Goal: Check status: Check status

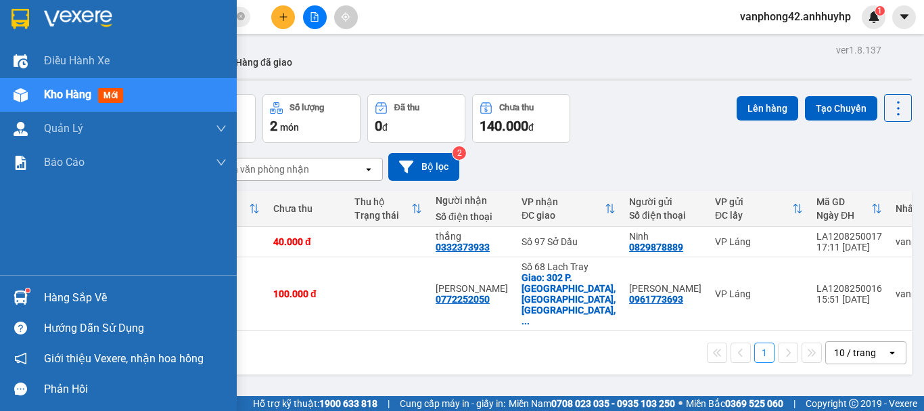
click at [26, 293] on img at bounding box center [21, 297] width 14 height 14
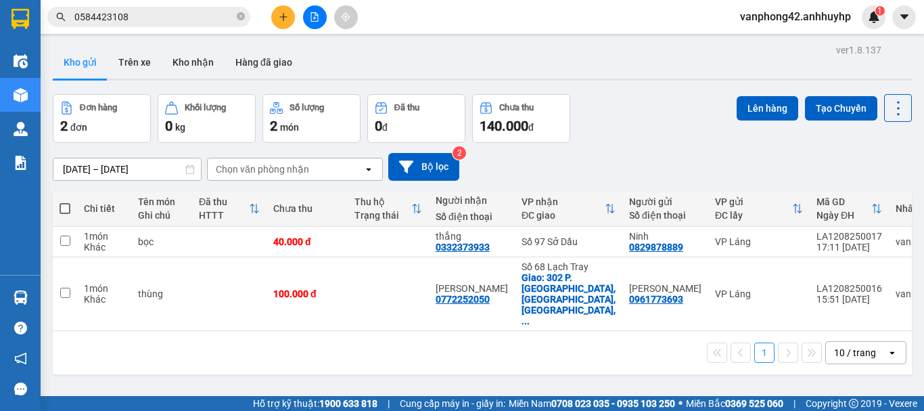
click at [547, 190] on section "Kết quả tìm kiếm ( 1 ) Bộ lọc Mã ĐH Trạng thái Món hàng Thu hộ Tổng cước Chưa c…" at bounding box center [462, 205] width 924 height 411
click at [135, 59] on button "Trên xe" at bounding box center [135, 62] width 54 height 32
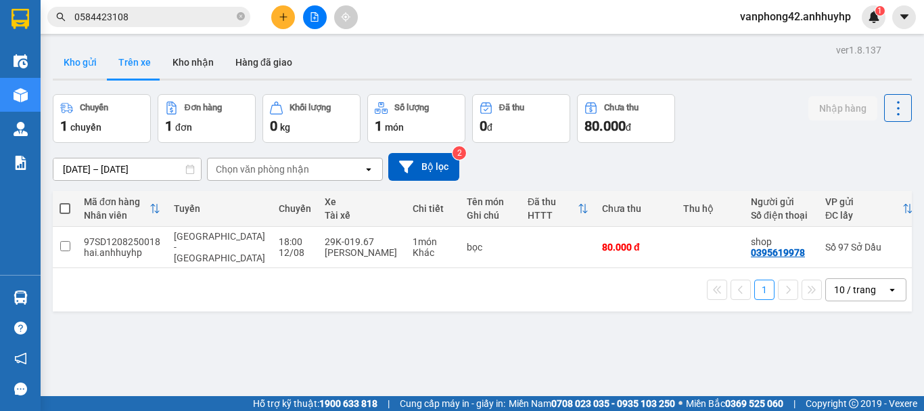
click at [94, 60] on button "Kho gửi" at bounding box center [80, 62] width 55 height 32
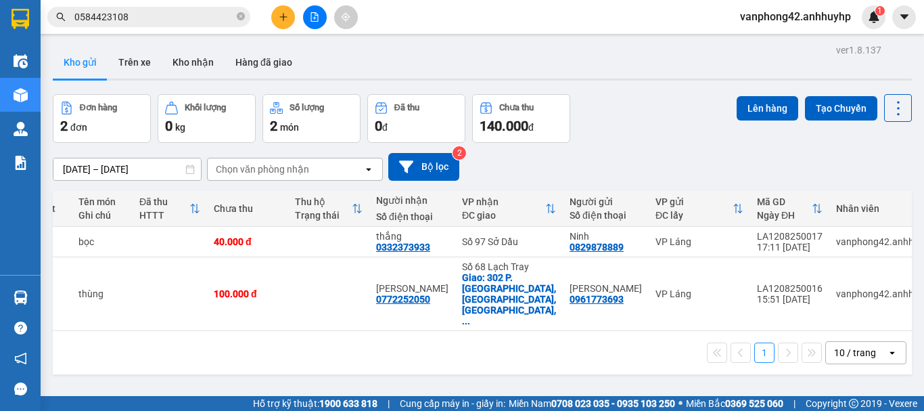
scroll to position [0, 66]
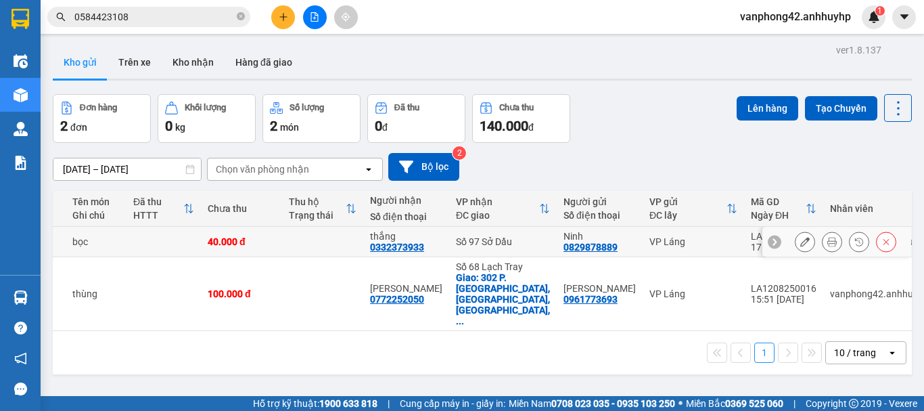
click at [751, 236] on div "LA1208250017" at bounding box center [784, 236] width 66 height 11
checkbox input "false"
copy div "LA1208250017"
